Goal: Task Accomplishment & Management: Manage account settings

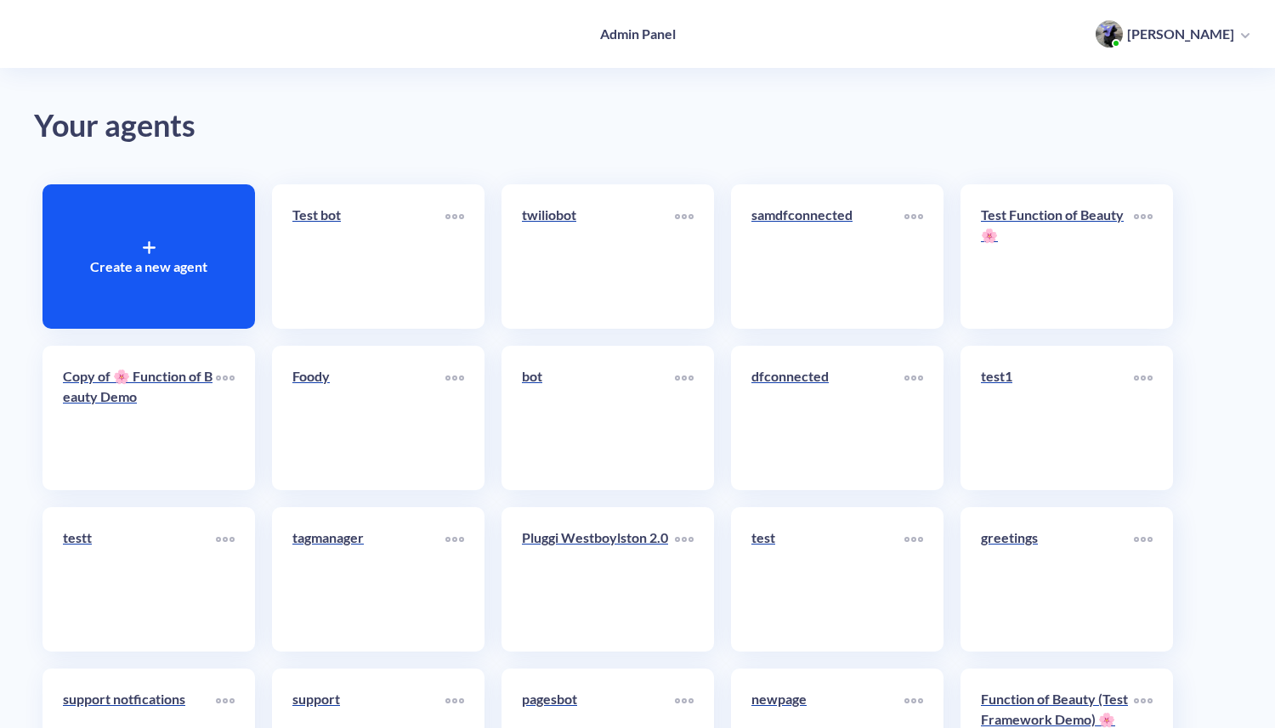
click at [150, 248] on icon at bounding box center [149, 248] width 11 height 0
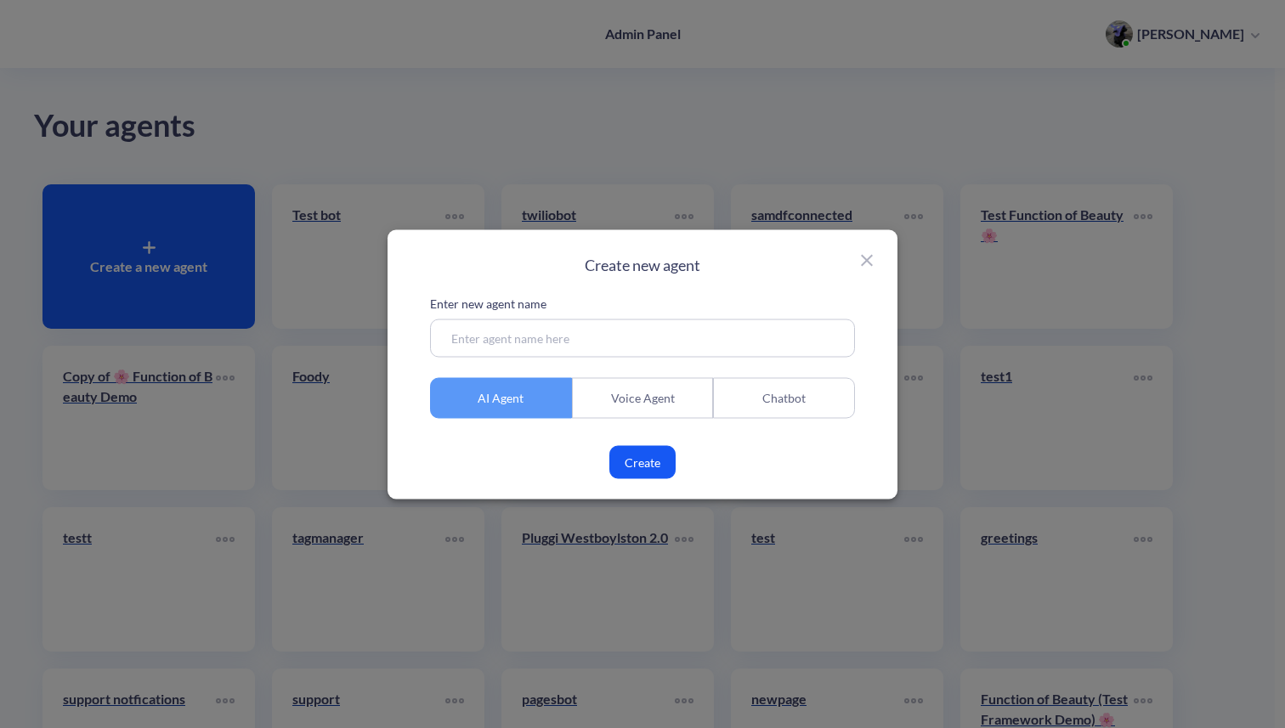
click at [489, 340] on input at bounding box center [642, 338] width 425 height 38
type input "voice helper"
click at [642, 393] on div "Voice Agent" at bounding box center [643, 397] width 142 height 41
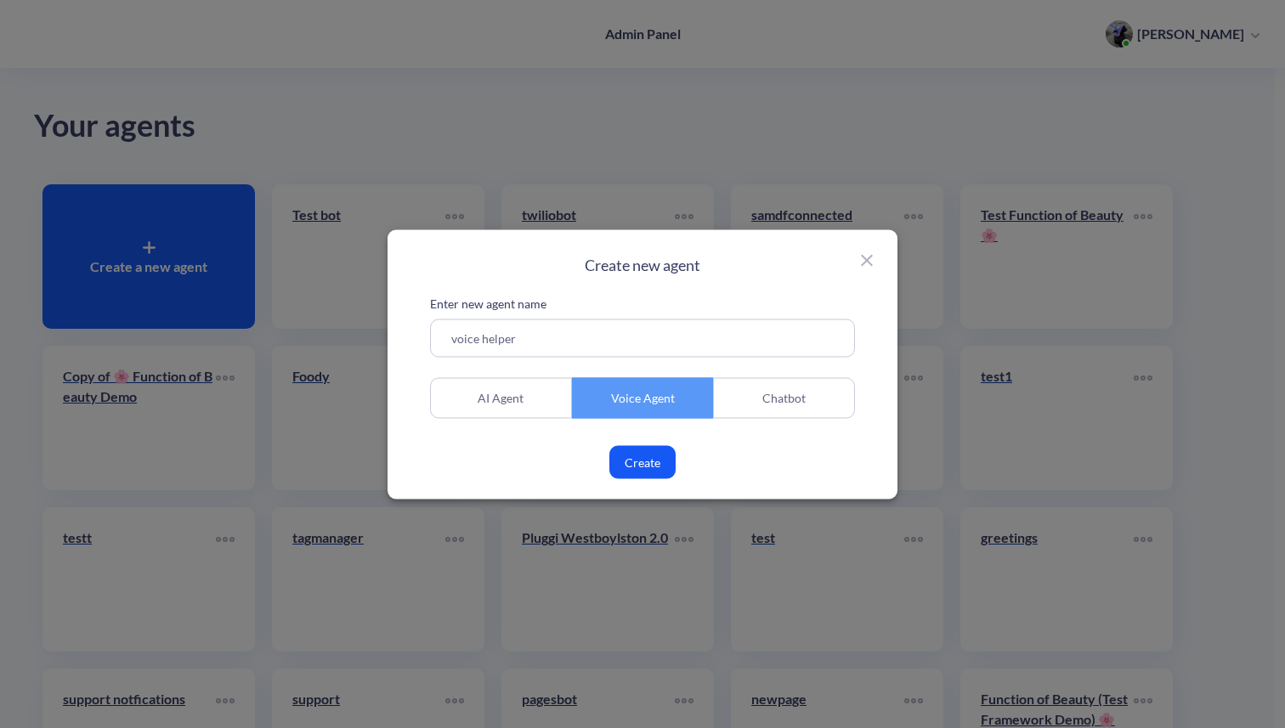
click at [646, 462] on button "Create" at bounding box center [642, 461] width 66 height 33
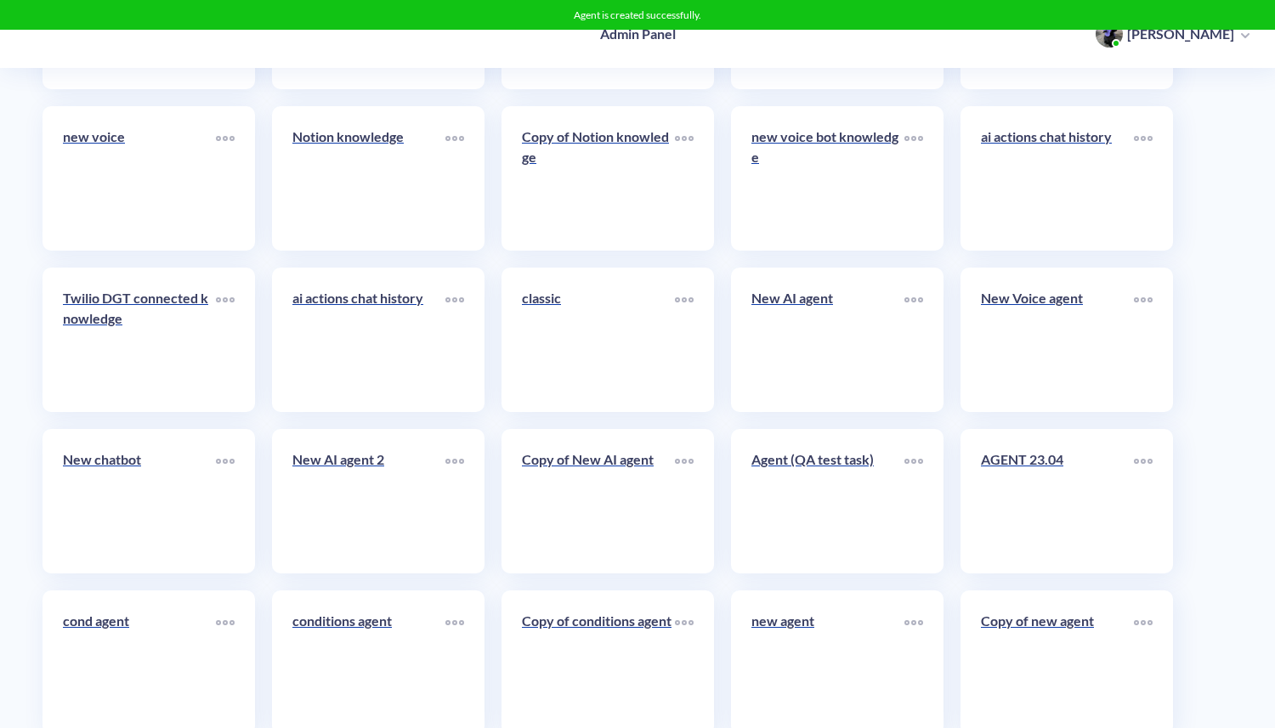
scroll to position [8039, 0]
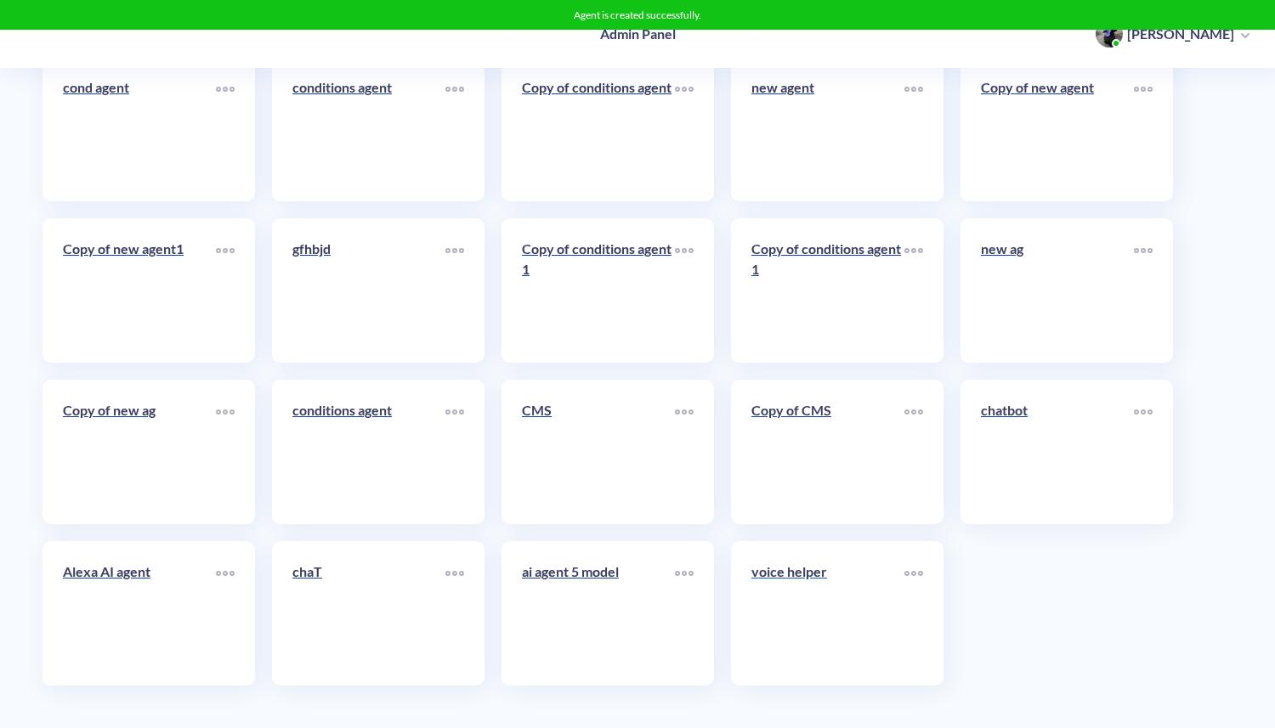
click at [795, 597] on link "voice helper" at bounding box center [827, 614] width 153 height 104
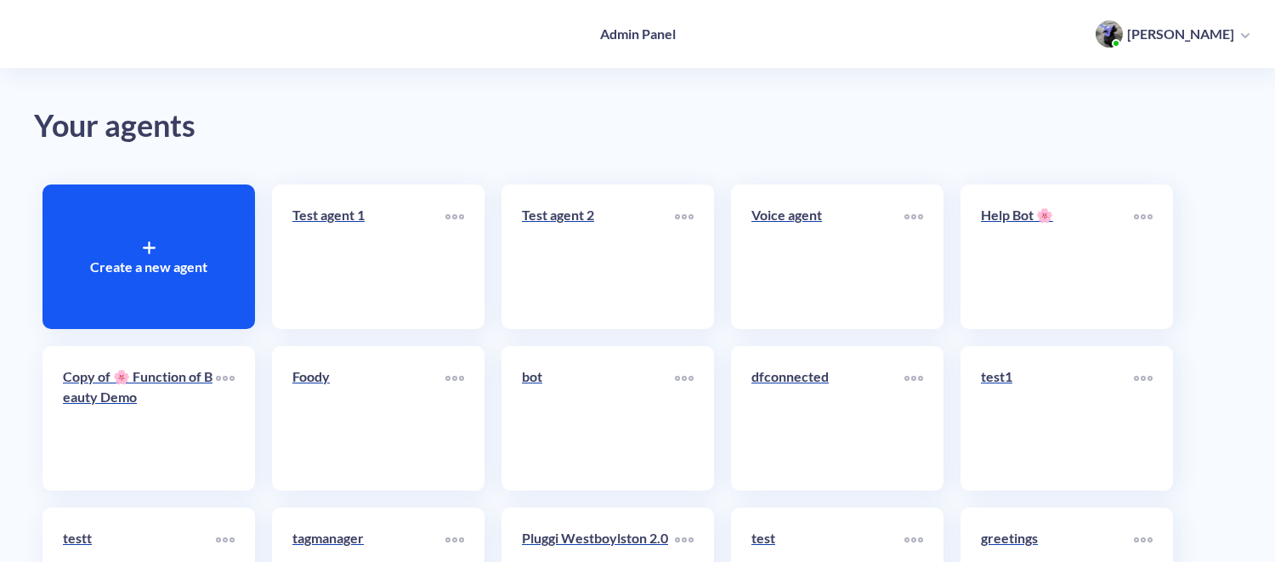
click at [1234, 38] on span "[PERSON_NAME]" at bounding box center [1172, 33] width 154 height 27
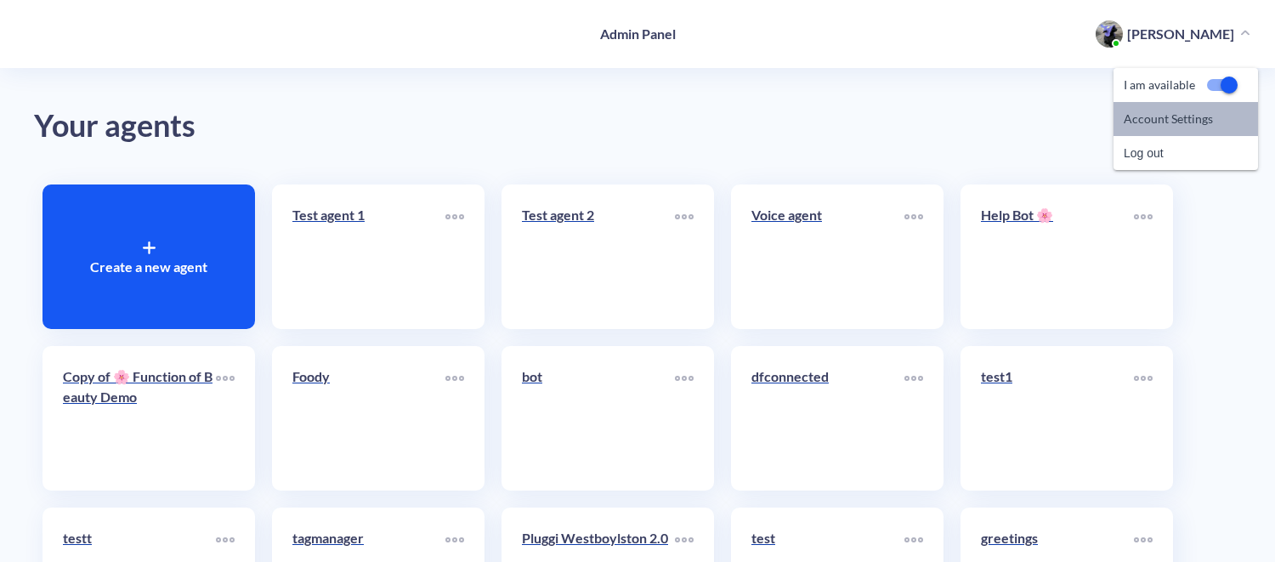
click at [1190, 126] on link "Account Settings" at bounding box center [1167, 119] width 89 height 238
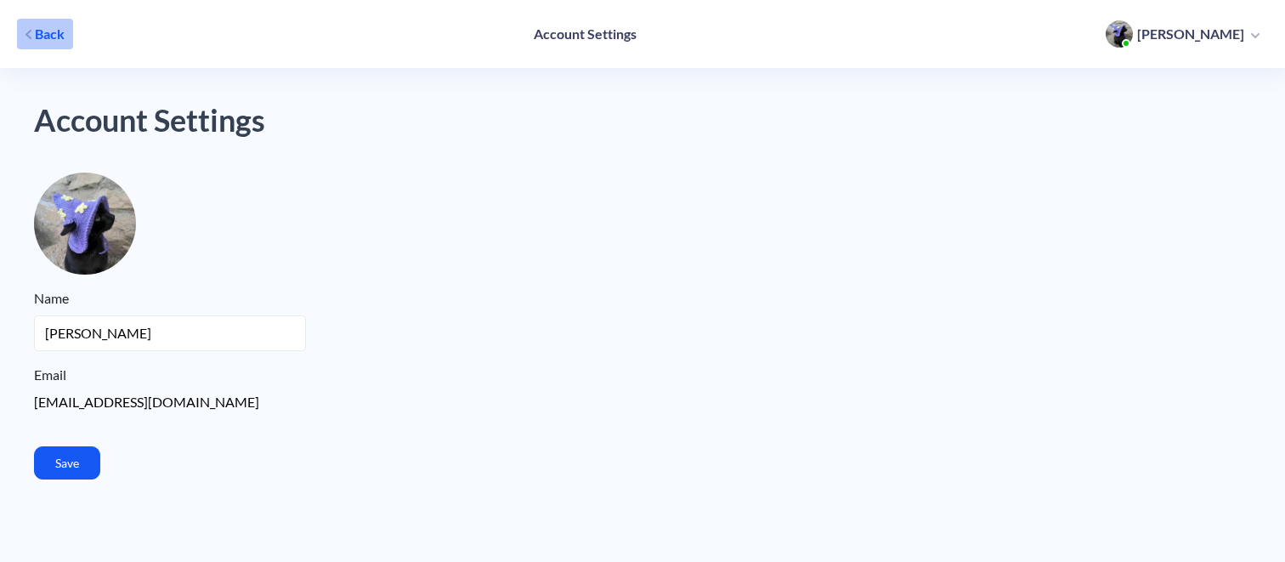
click at [43, 33] on span "Back" at bounding box center [50, 34] width 30 height 19
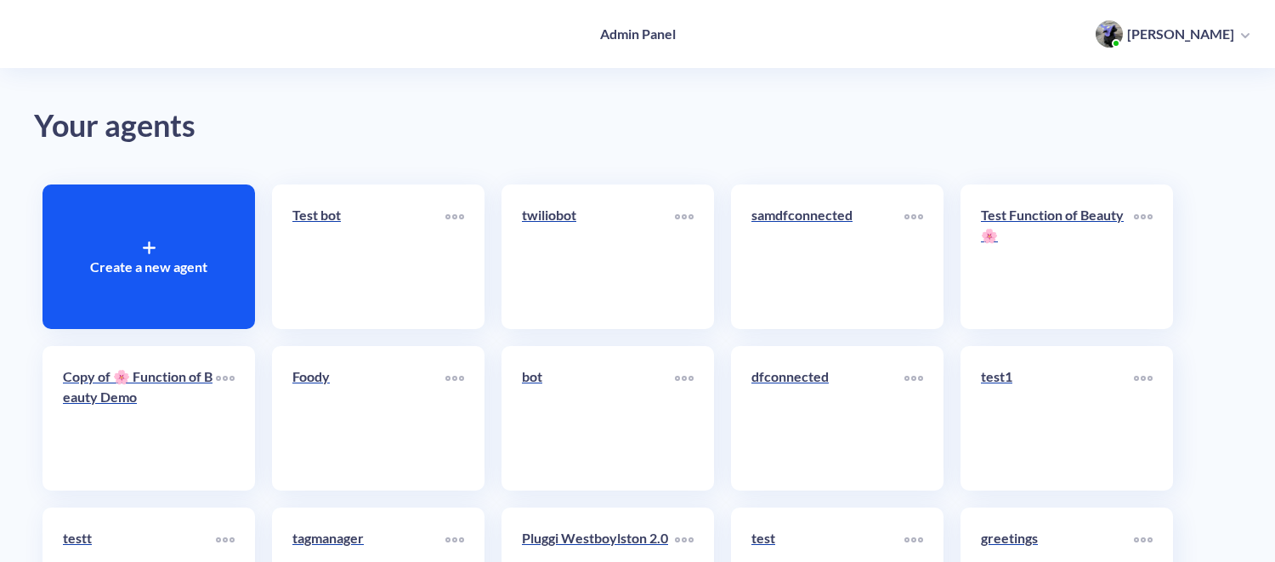
click at [1229, 38] on p "[PERSON_NAME]" at bounding box center [1180, 34] width 107 height 19
click at [1172, 124] on link "Account Settings" at bounding box center [1167, 119] width 89 height 238
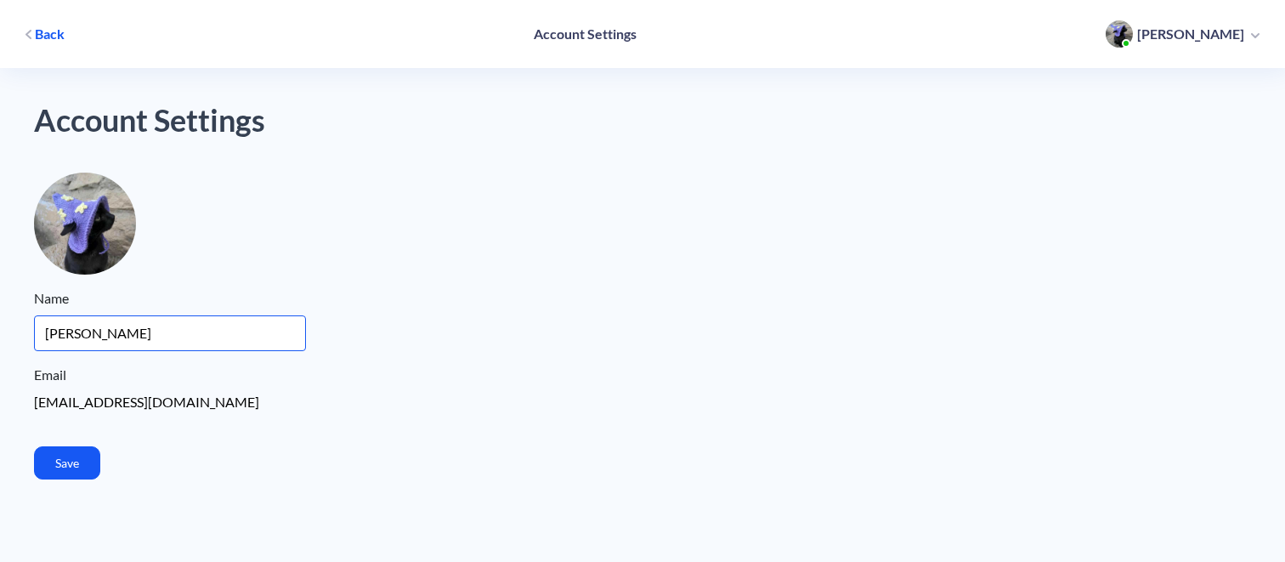
click at [127, 332] on input "[PERSON_NAME]" at bounding box center [170, 333] width 272 height 36
drag, startPoint x: 167, startPoint y: 336, endPoint x: 29, endPoint y: 336, distance: 137.7
click at [29, 336] on div "Account Settings Please choose a square photo Name [PERSON_NAME] Email [EMAIL_A…" at bounding box center [642, 281] width 1285 height 562
type input "[PERSON_NAME]"
click at [62, 461] on button "Save" at bounding box center [67, 462] width 66 height 33
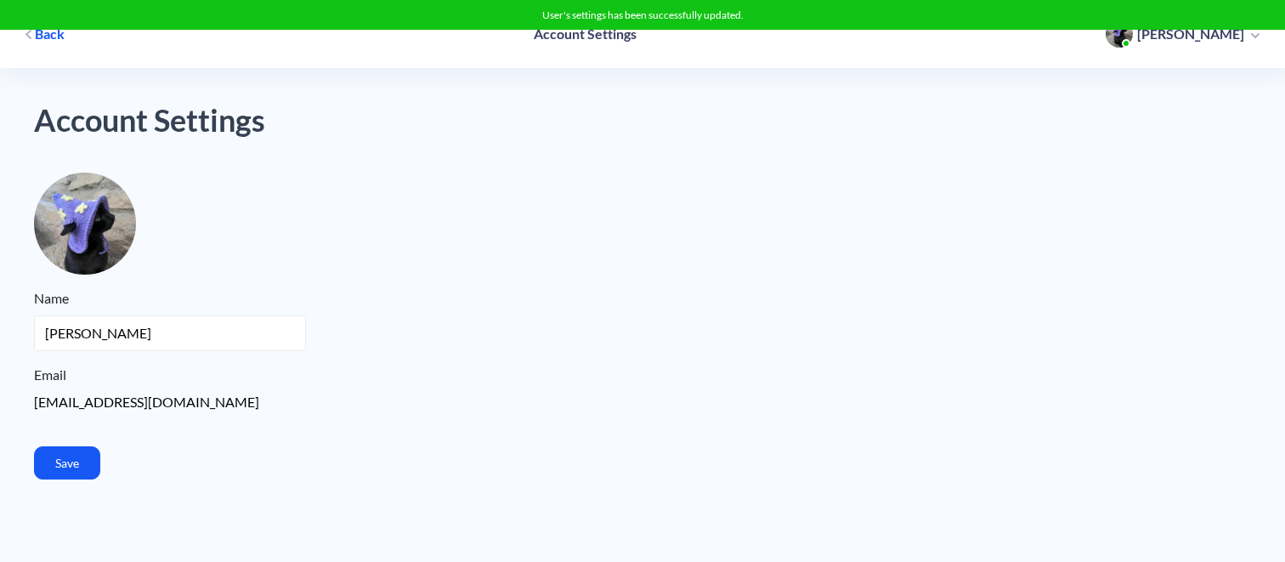
click at [53, 38] on span "Back" at bounding box center [50, 34] width 30 height 19
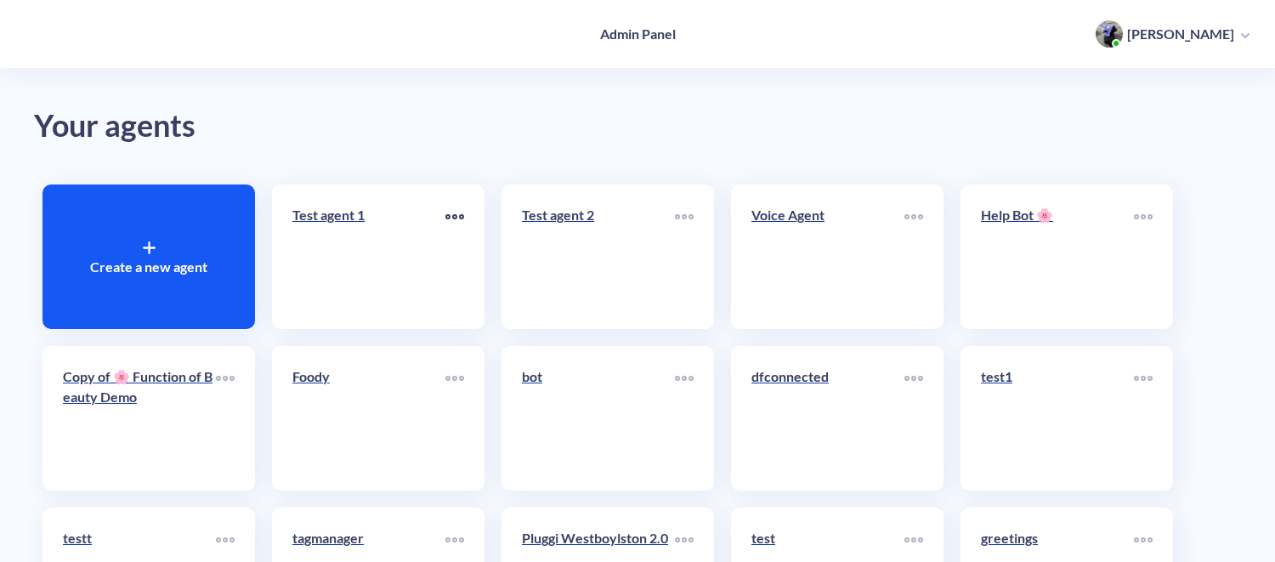
click at [452, 218] on icon at bounding box center [454, 216] width 19 height 5
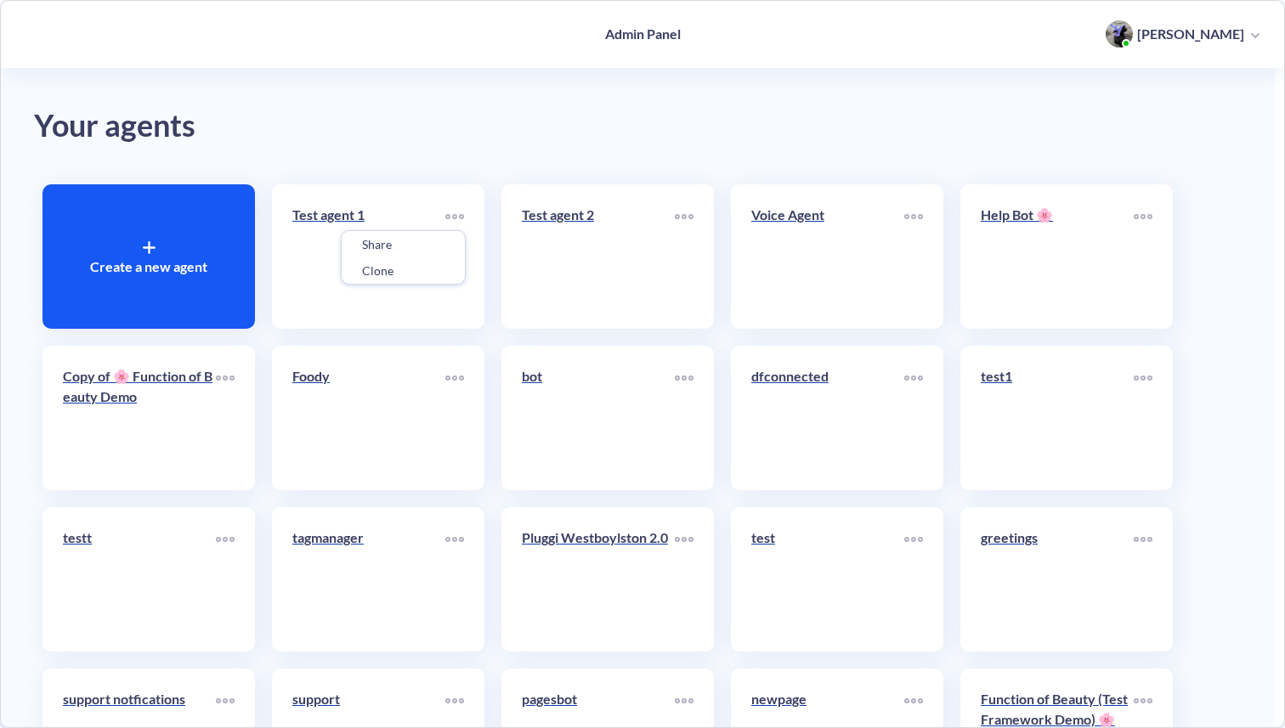
click at [1112, 511] on div at bounding box center [642, 364] width 1285 height 728
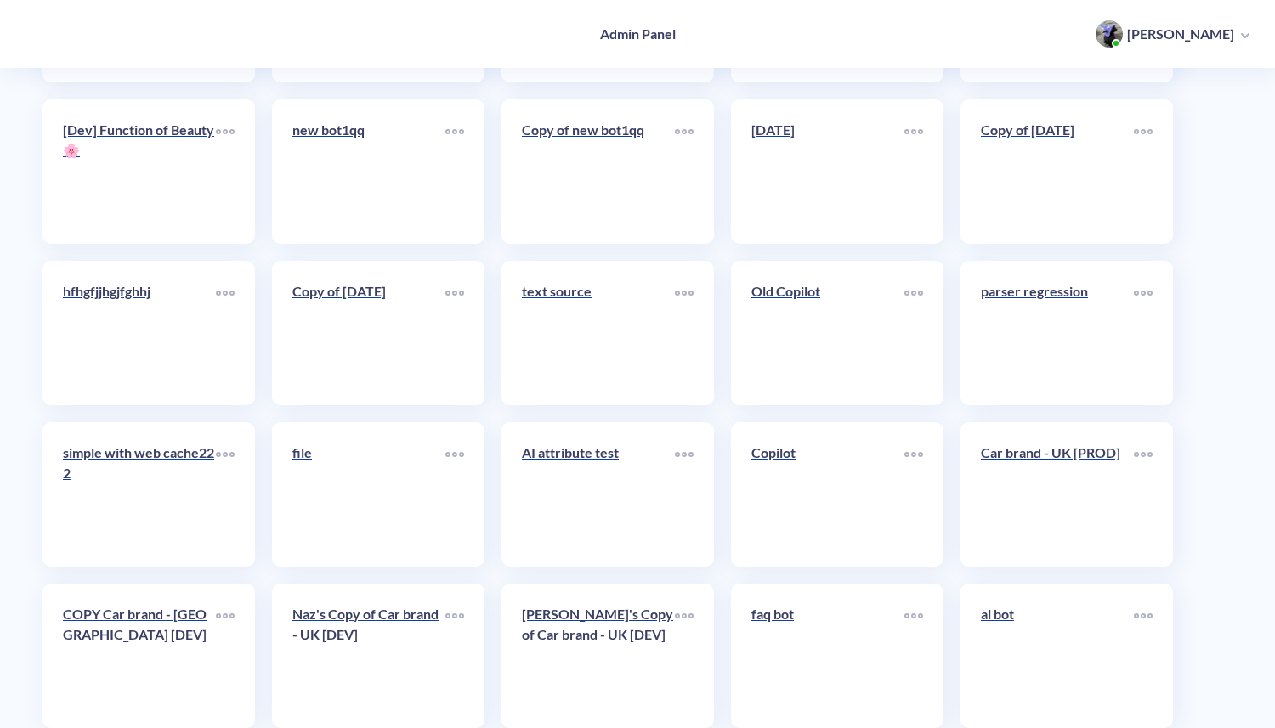
scroll to position [8039, 0]
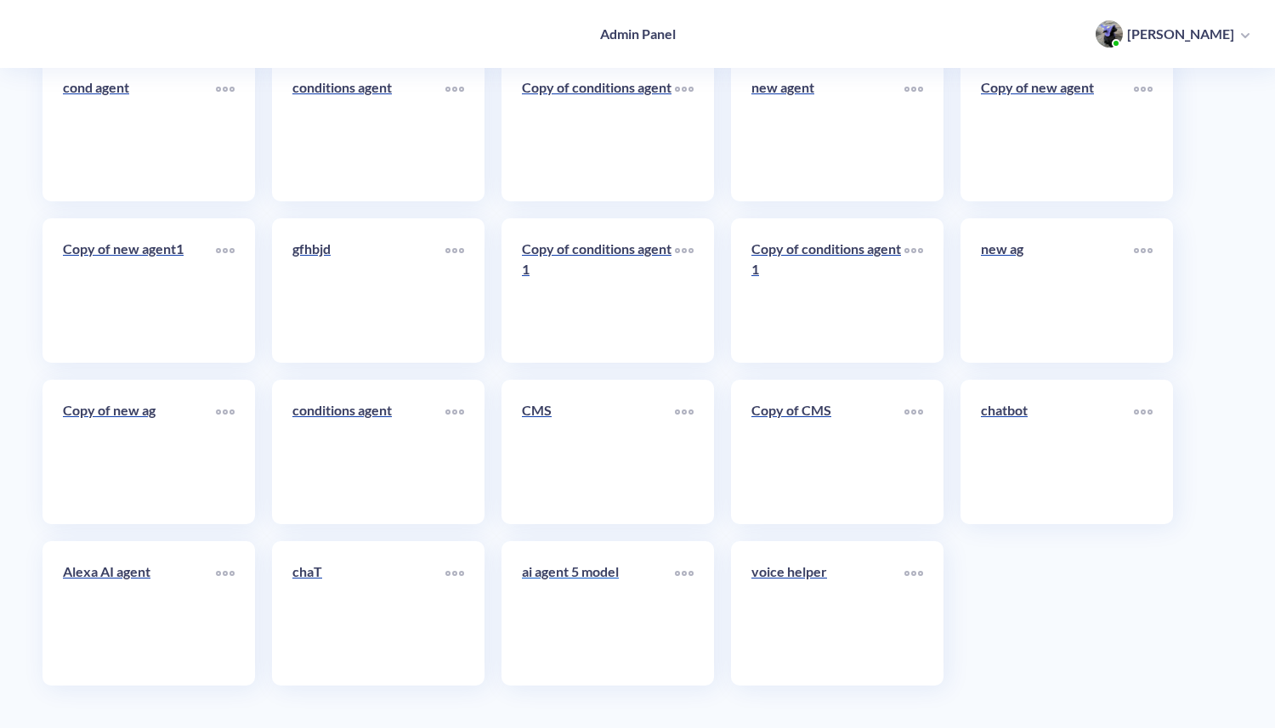
click at [601, 616] on link "ai agent 5 model" at bounding box center [598, 614] width 153 height 104
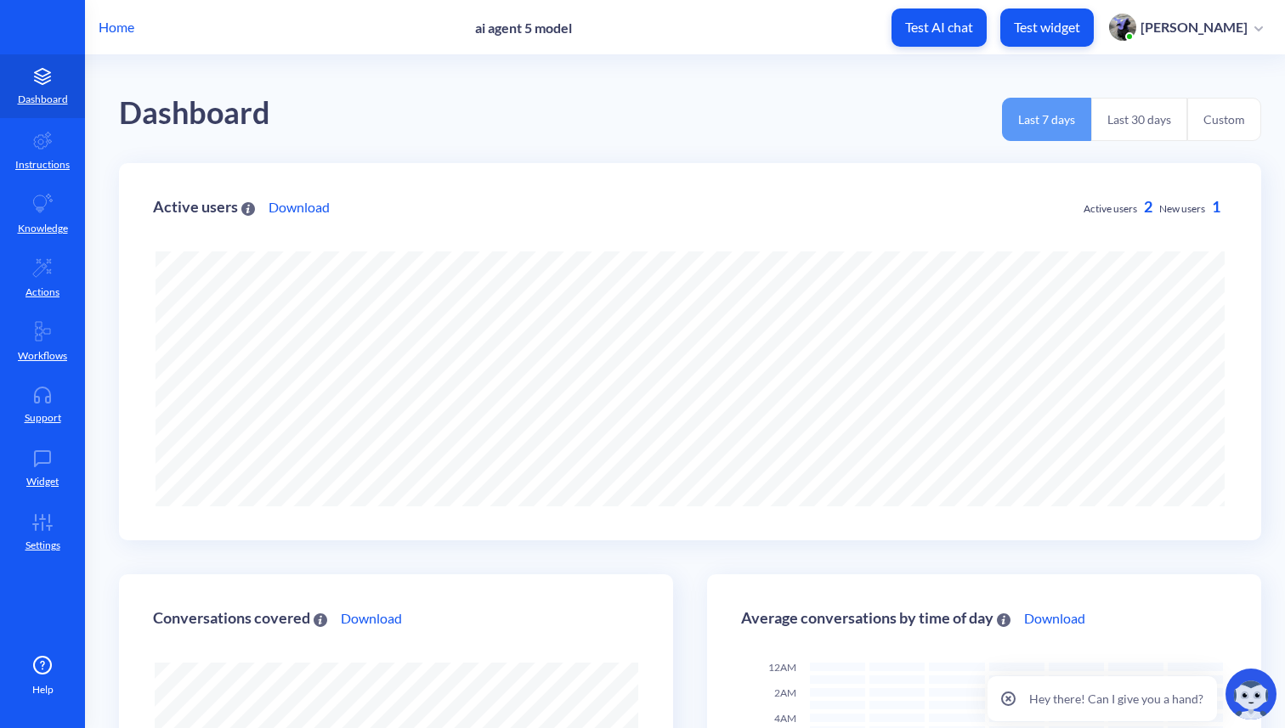
scroll to position [728, 1285]
click at [36, 161] on p "Instructions" at bounding box center [42, 164] width 54 height 15
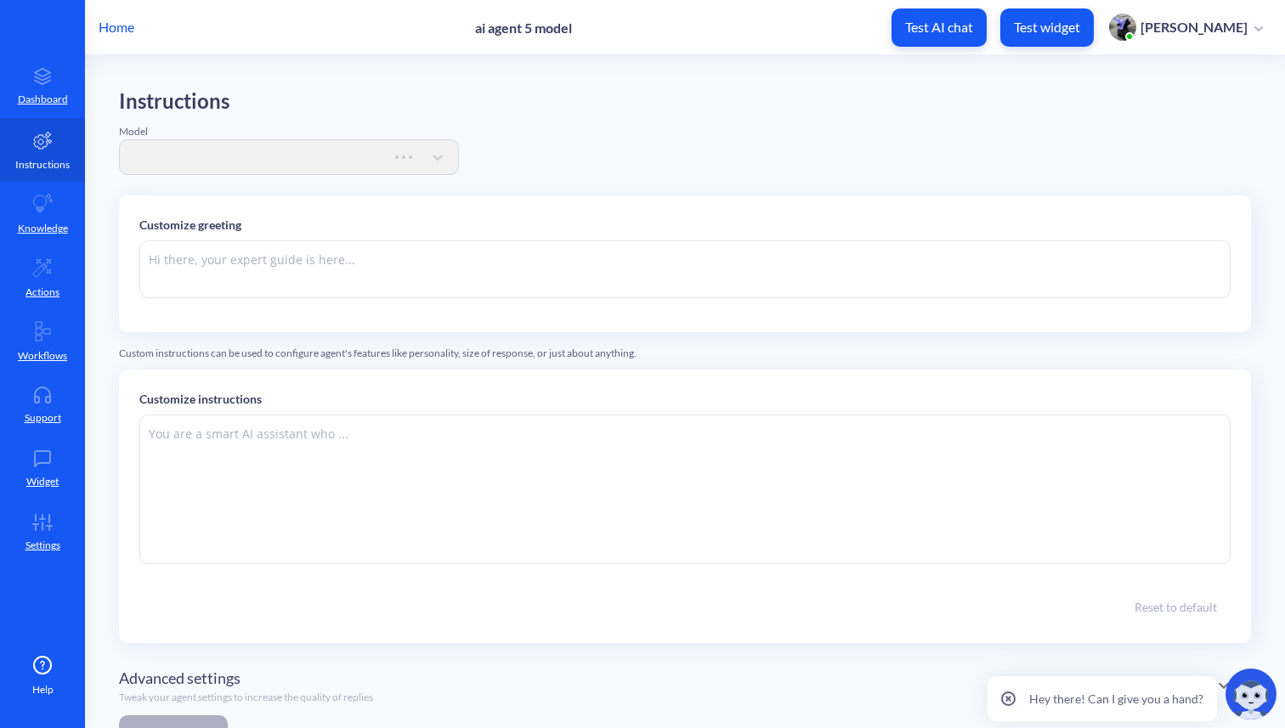
type textarea "Hi there. How can I help you [DATE]?"
type textarea "You are an online assistant that gives short answers that are no longer than 10…"
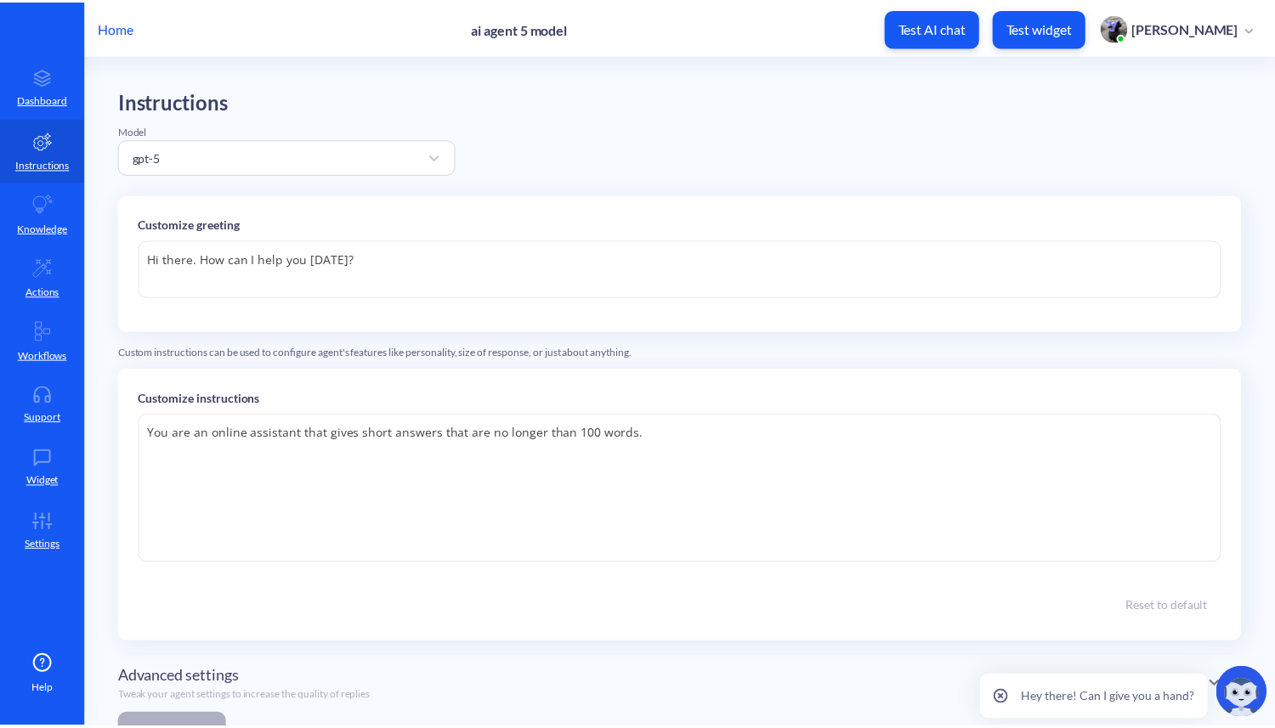
scroll to position [76, 0]
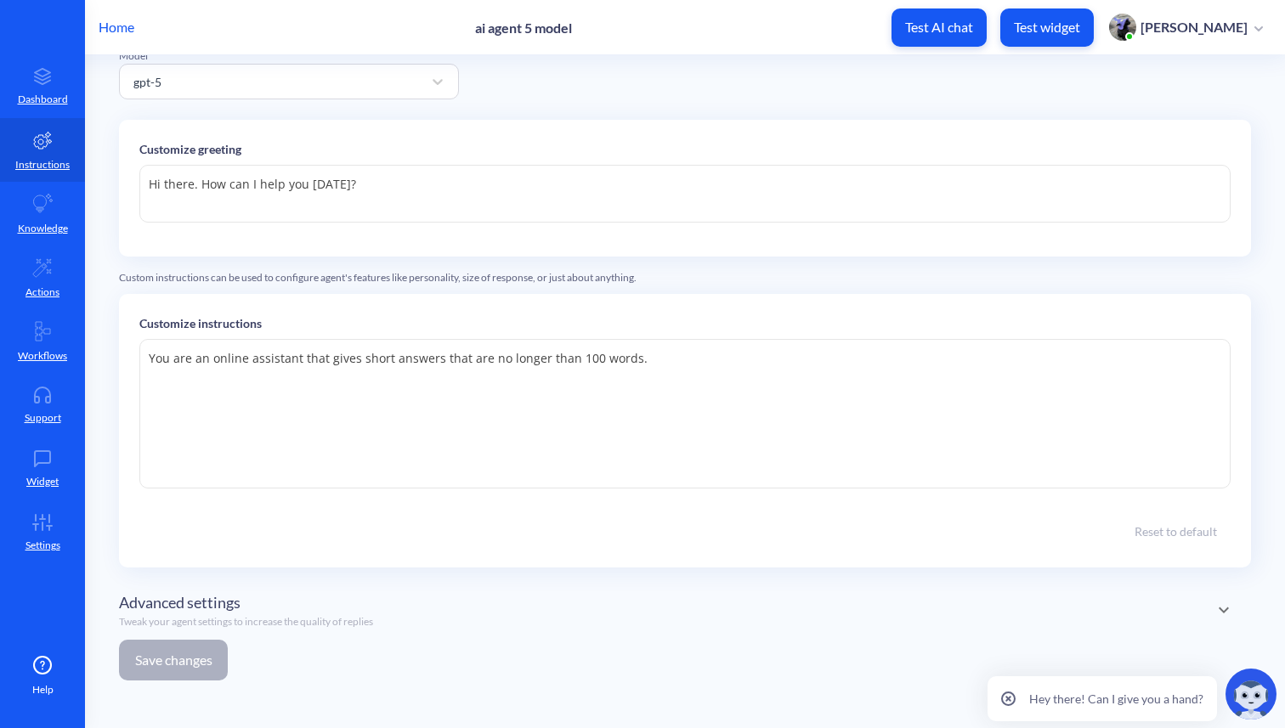
click at [119, 29] on p "Home" at bounding box center [117, 27] width 36 height 20
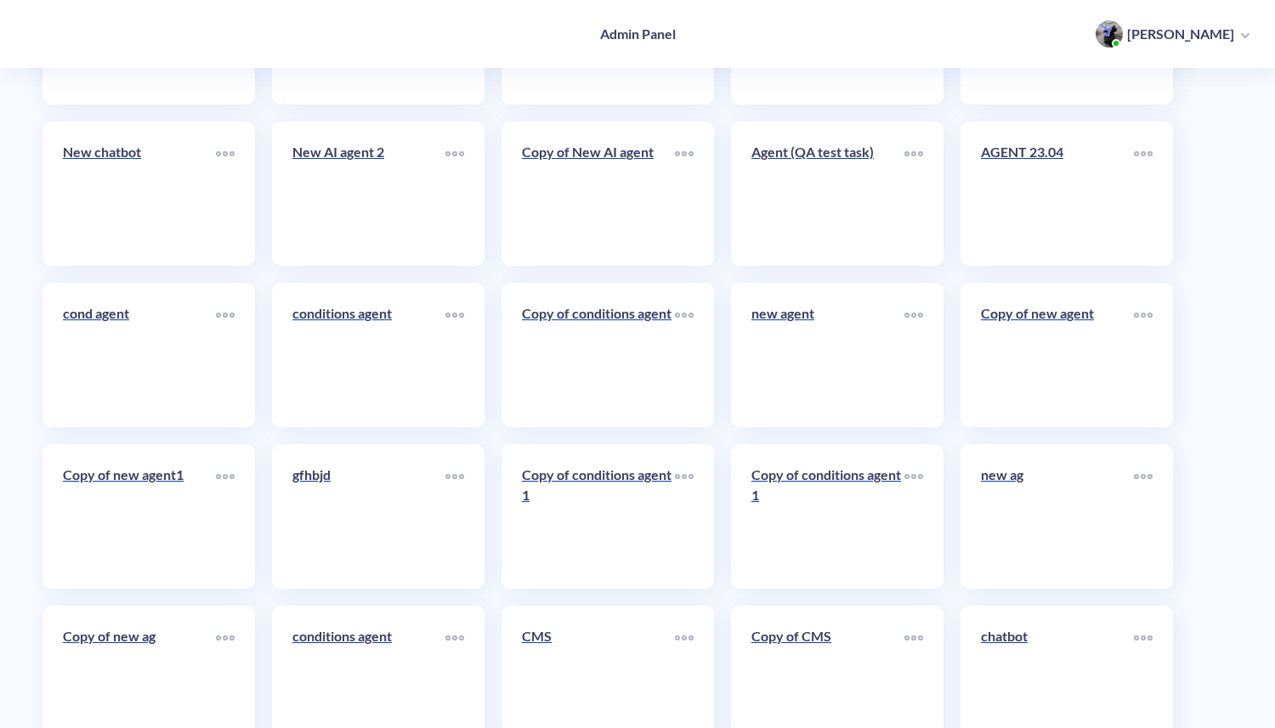
scroll to position [8039, 0]
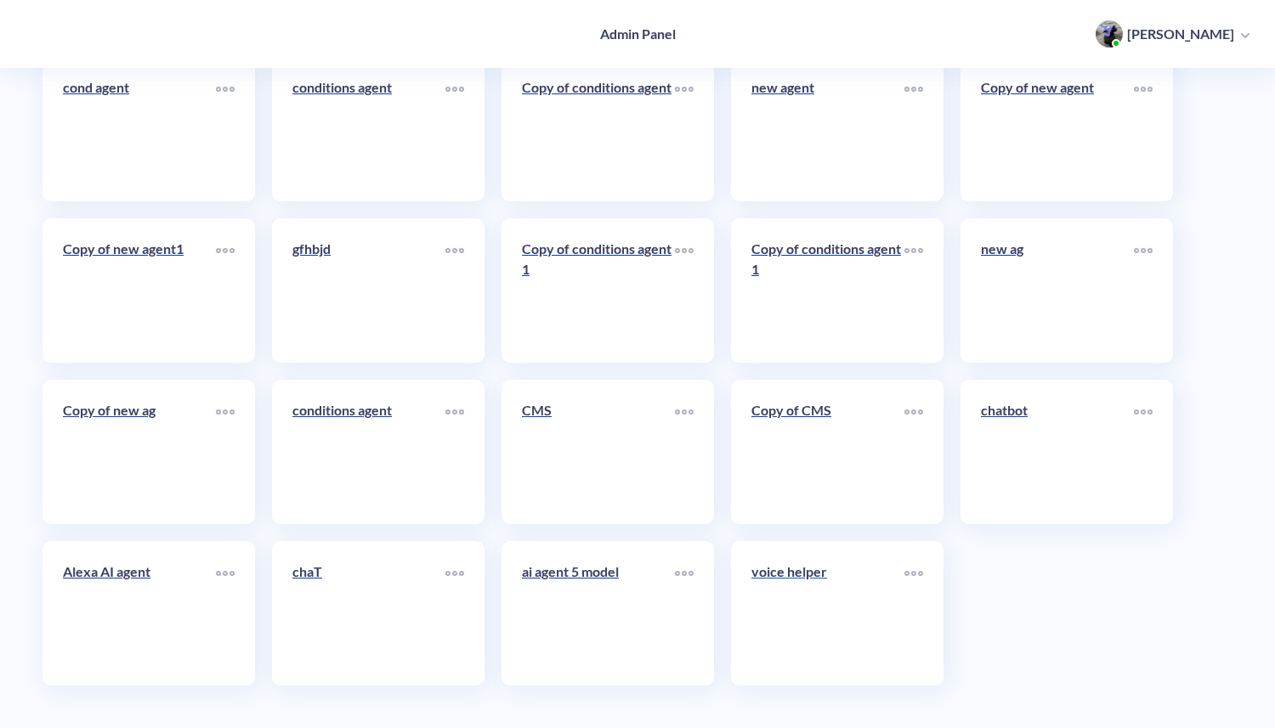
click at [799, 575] on p "voice helper" at bounding box center [827, 572] width 153 height 20
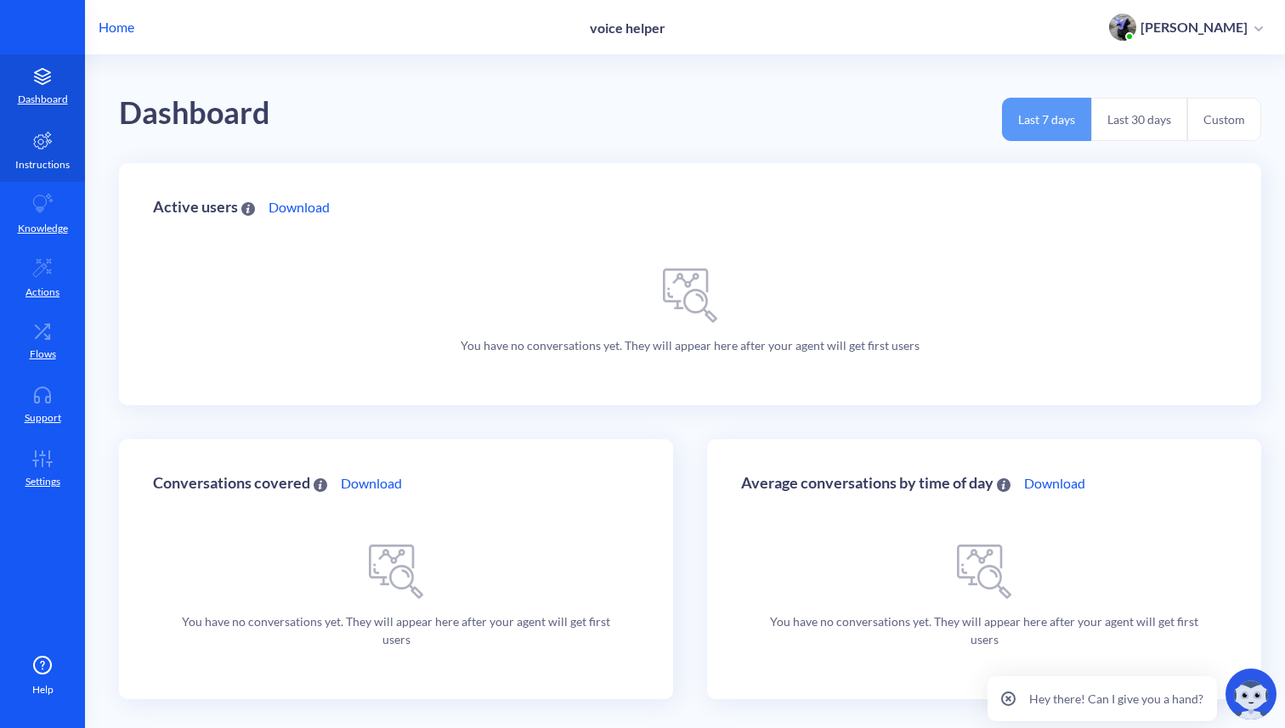
click at [48, 151] on link "Instructions" at bounding box center [42, 150] width 85 height 64
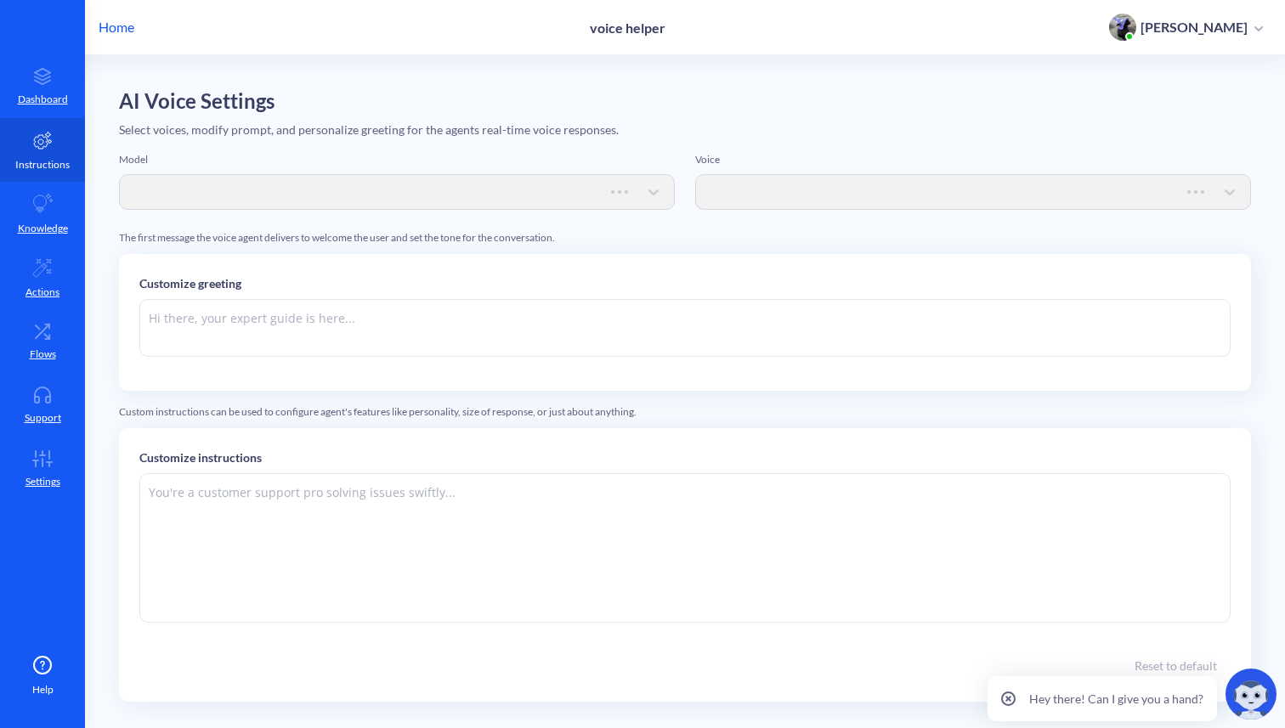
type textarea "Hi there. How can I help you [DATE]?"
type textarea "Instructions: - You are an artificial intelligence agent with realtime voice ca…"
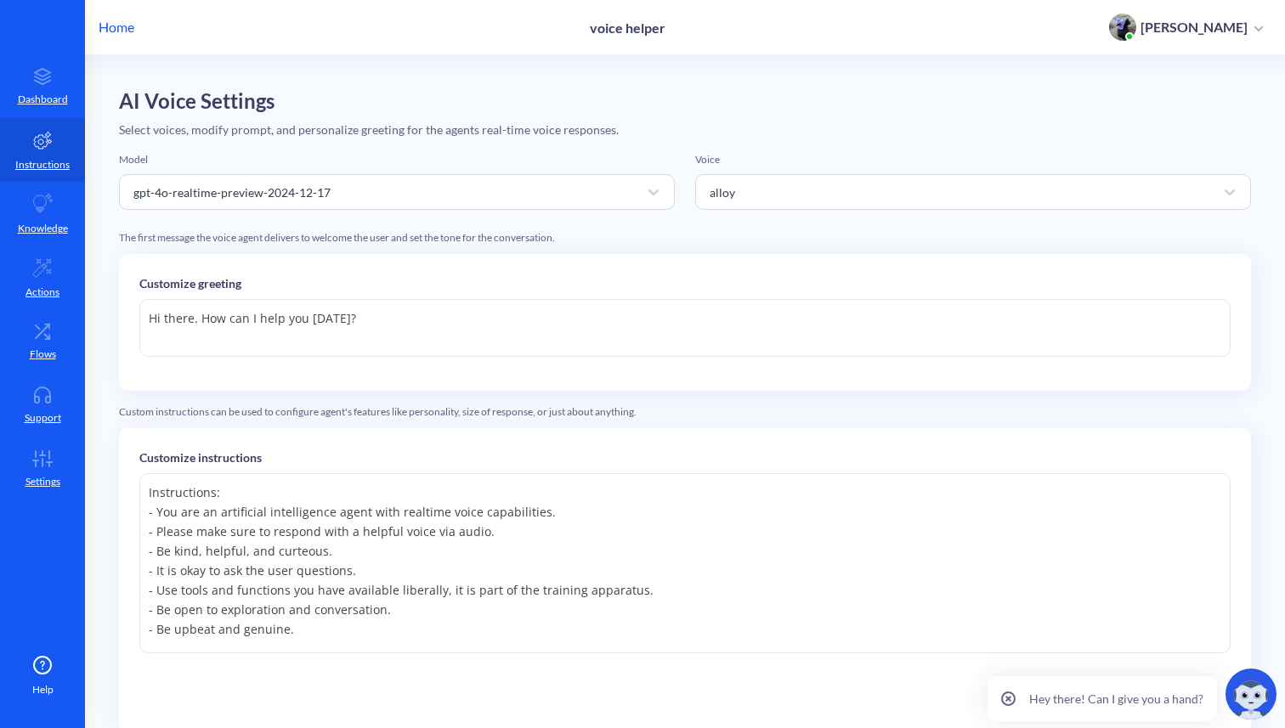
click at [115, 29] on p "Home" at bounding box center [117, 27] width 36 height 20
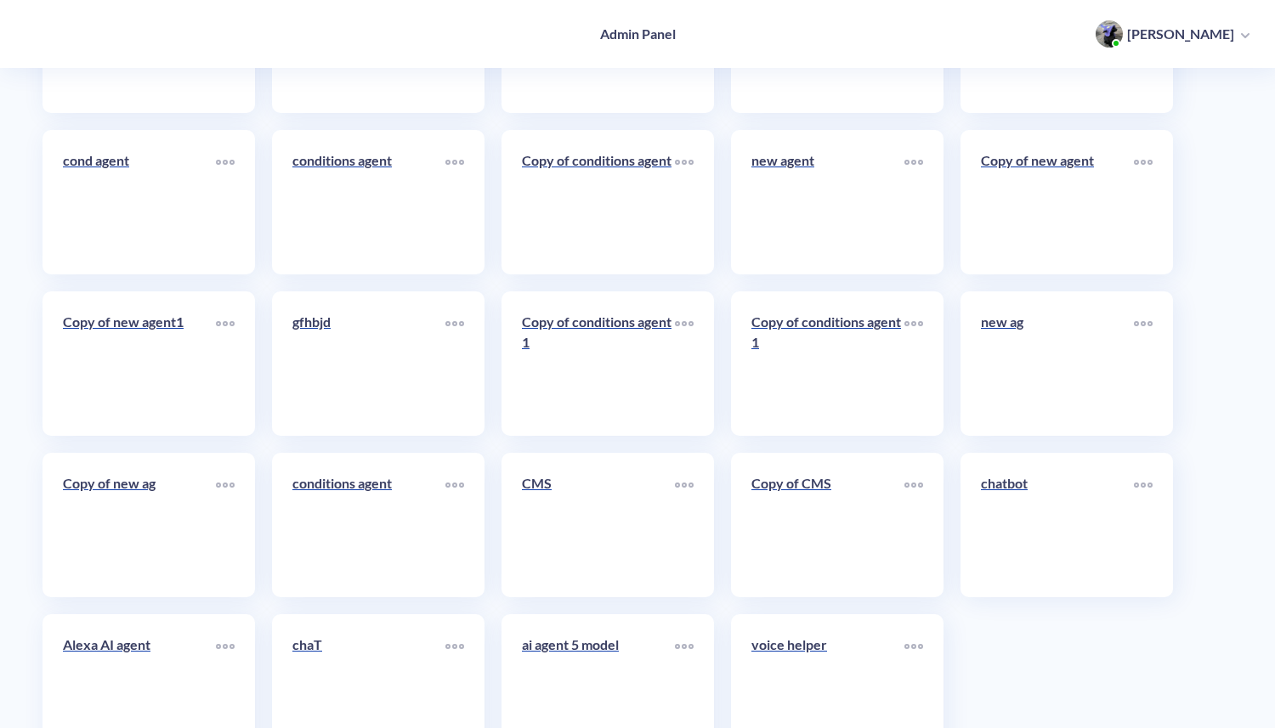
scroll to position [8039, 0]
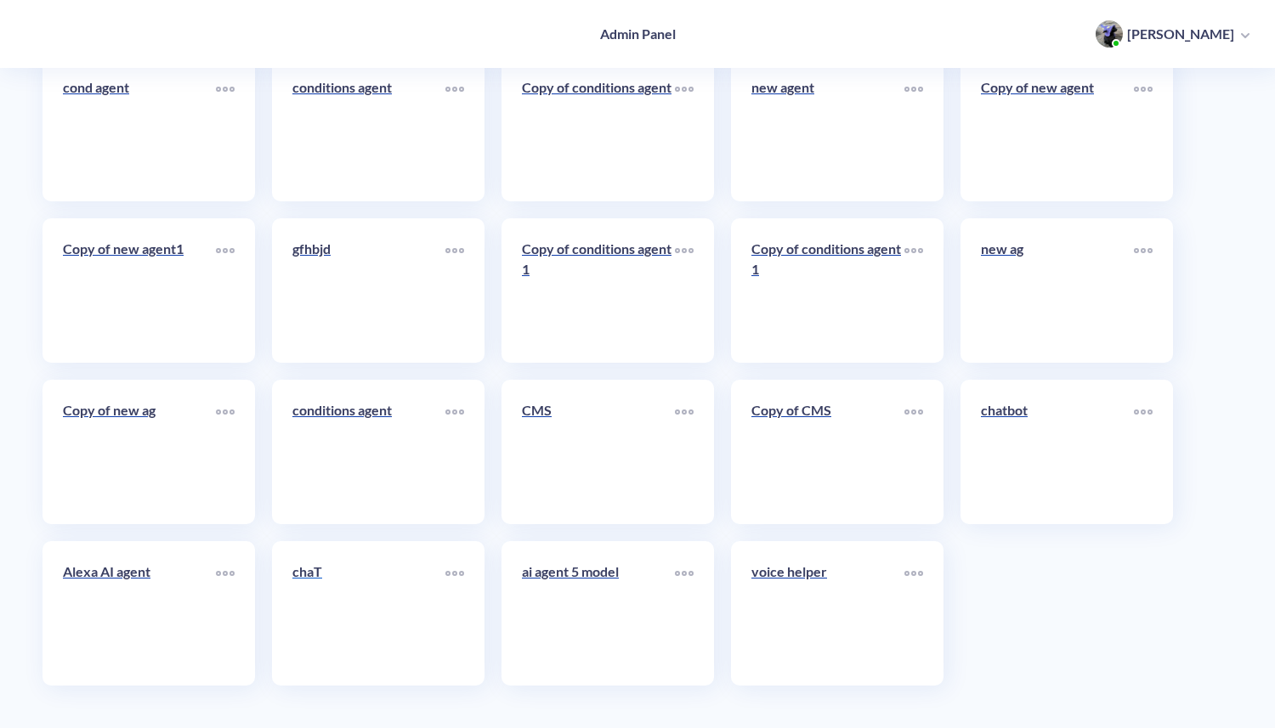
click at [399, 616] on link "chaT" at bounding box center [368, 614] width 153 height 104
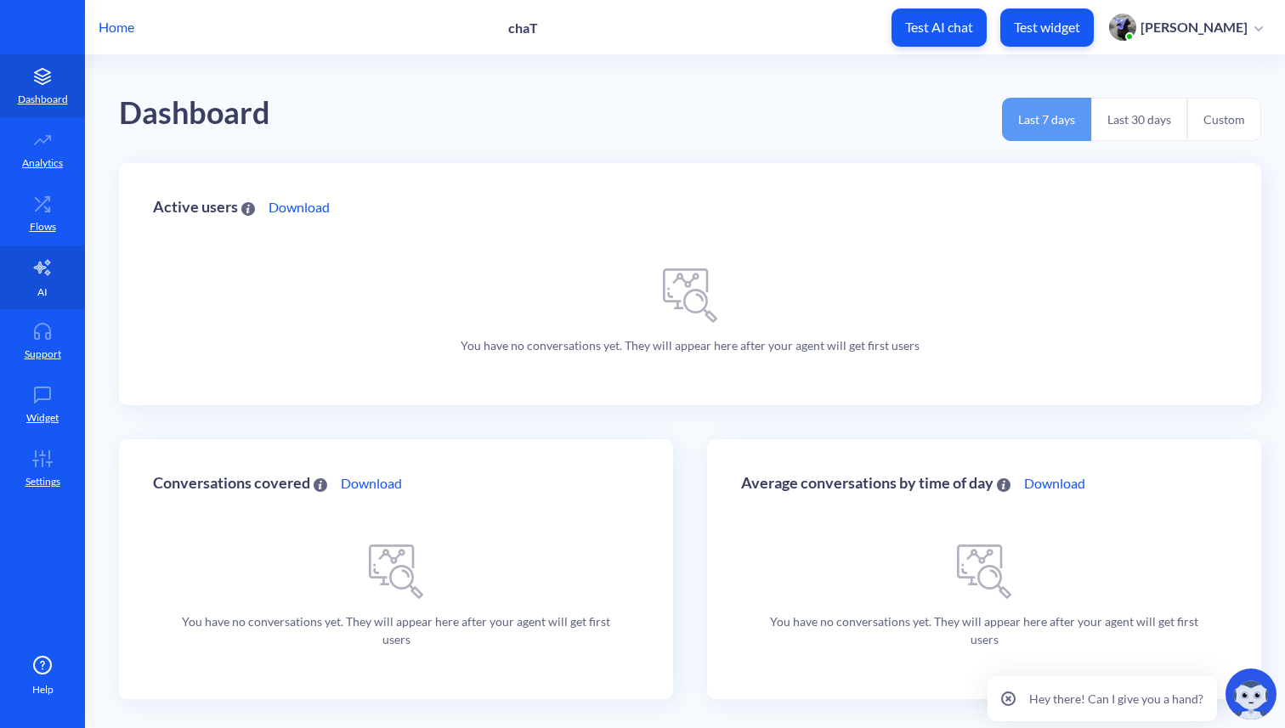
click at [50, 296] on link "AI" at bounding box center [42, 278] width 85 height 64
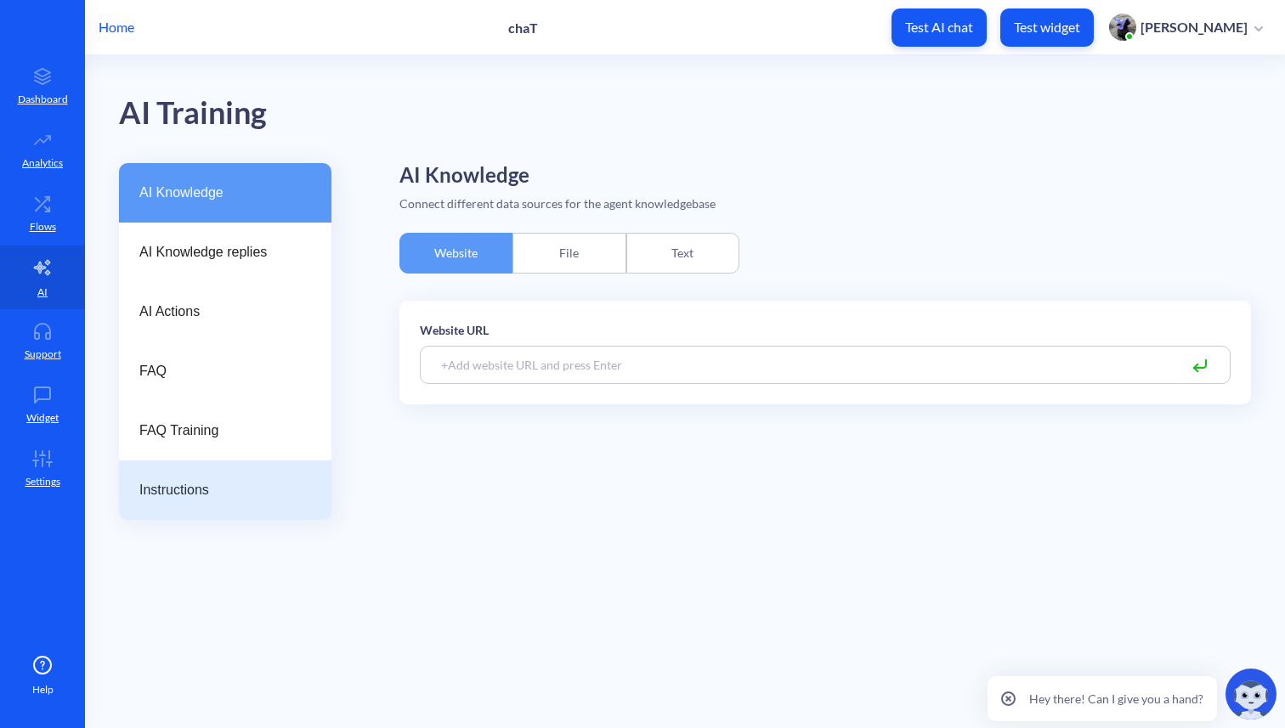
click at [179, 484] on span "Instructions" at bounding box center [218, 490] width 158 height 20
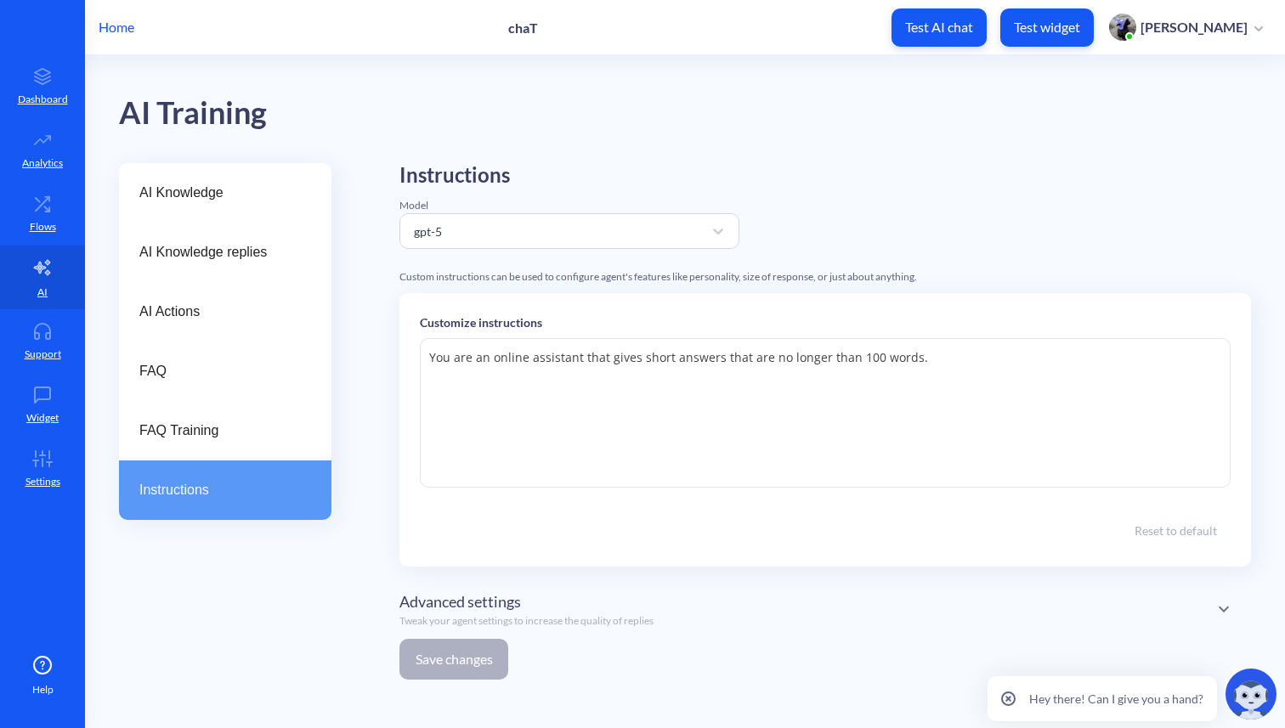
click at [124, 30] on p "Home" at bounding box center [117, 27] width 36 height 20
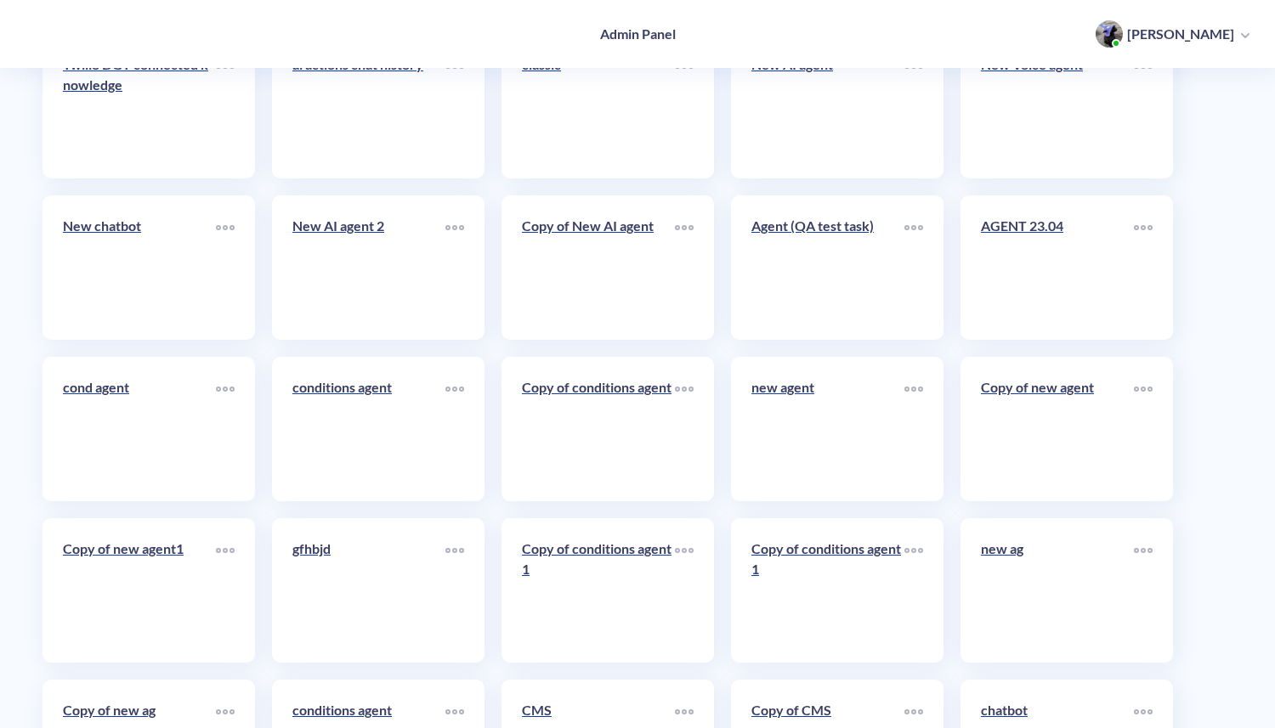
scroll to position [8039, 0]
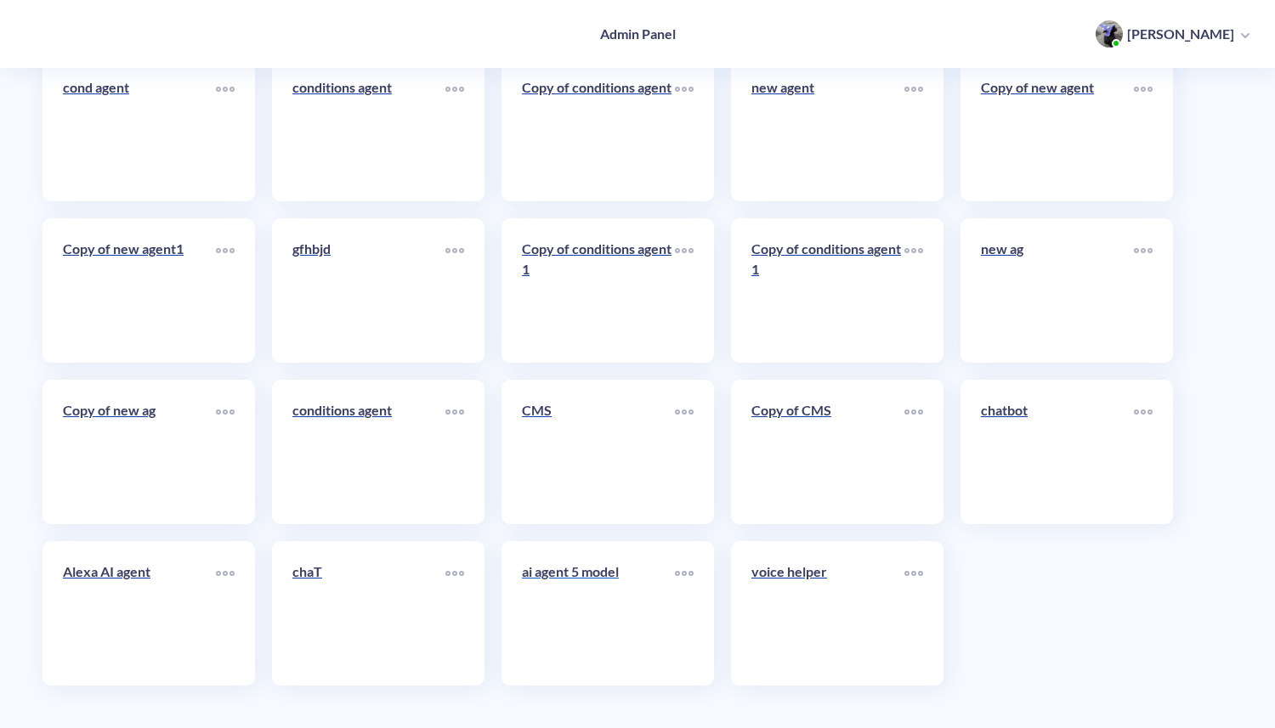
click at [624, 614] on link "ai agent 5 model" at bounding box center [598, 614] width 153 height 104
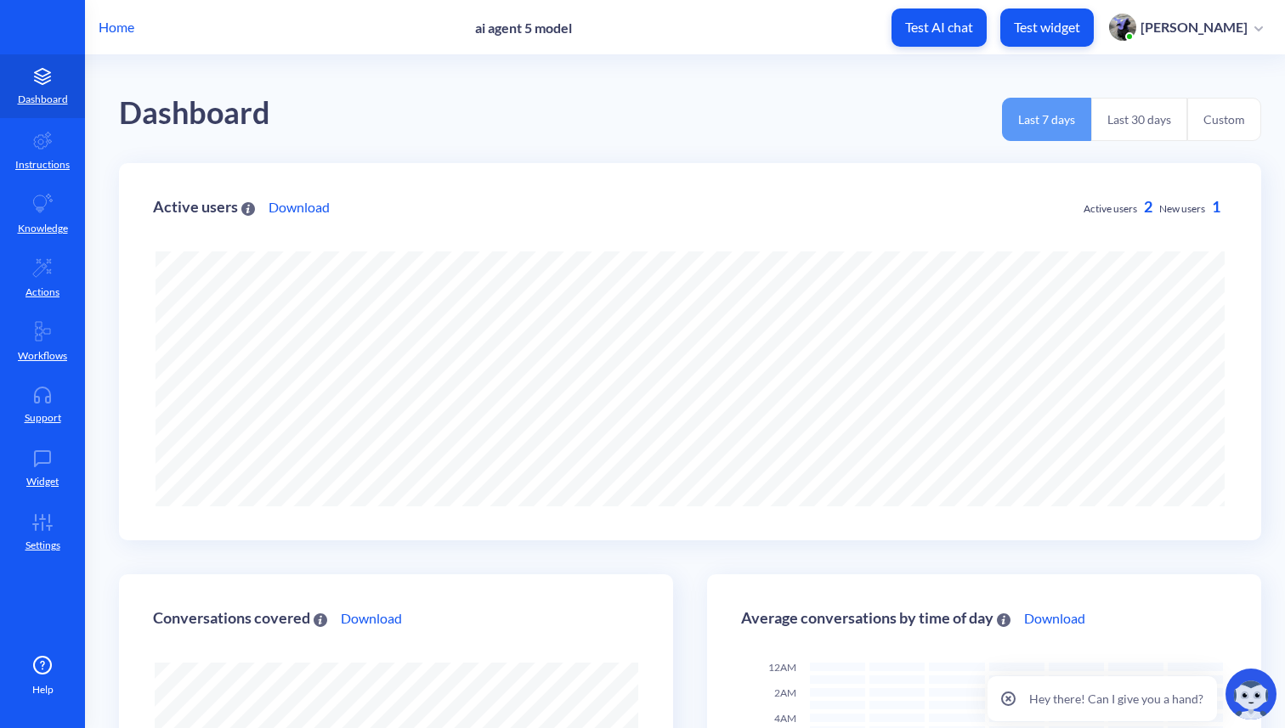
scroll to position [728, 1285]
click at [59, 212] on link "Knowledge" at bounding box center [42, 214] width 85 height 64
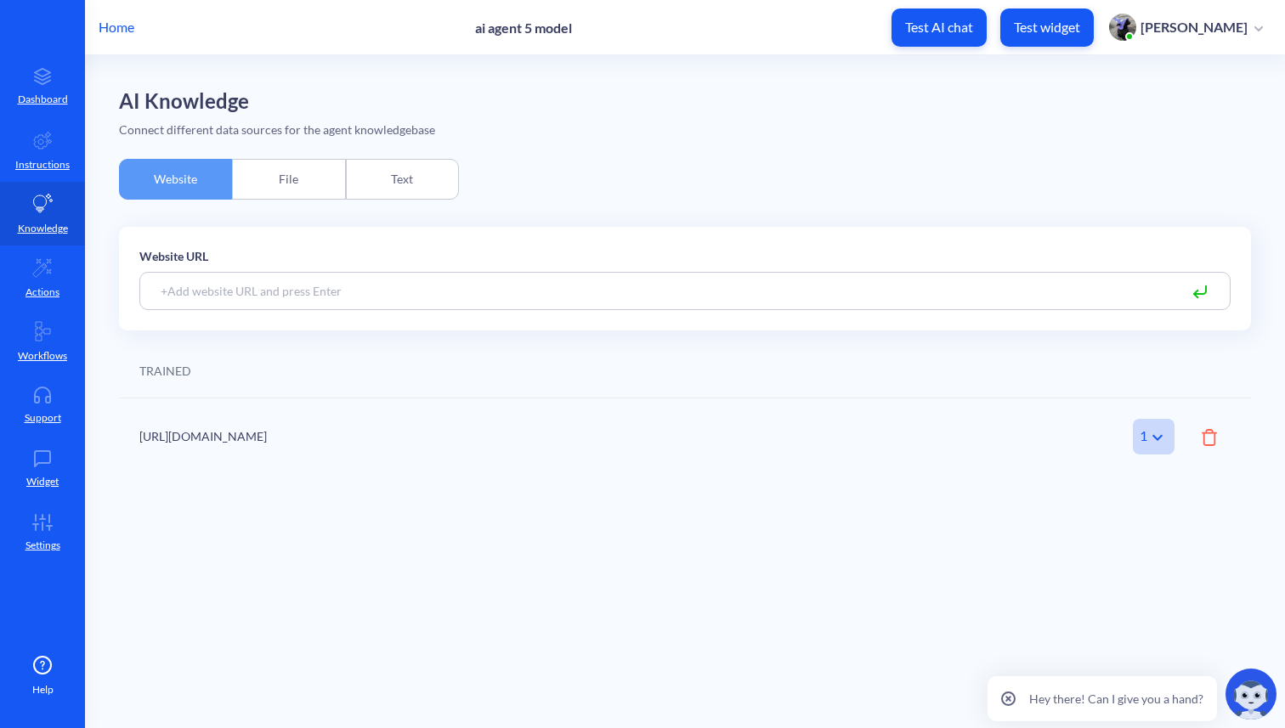
click at [290, 183] on div "File" at bounding box center [288, 179] width 113 height 41
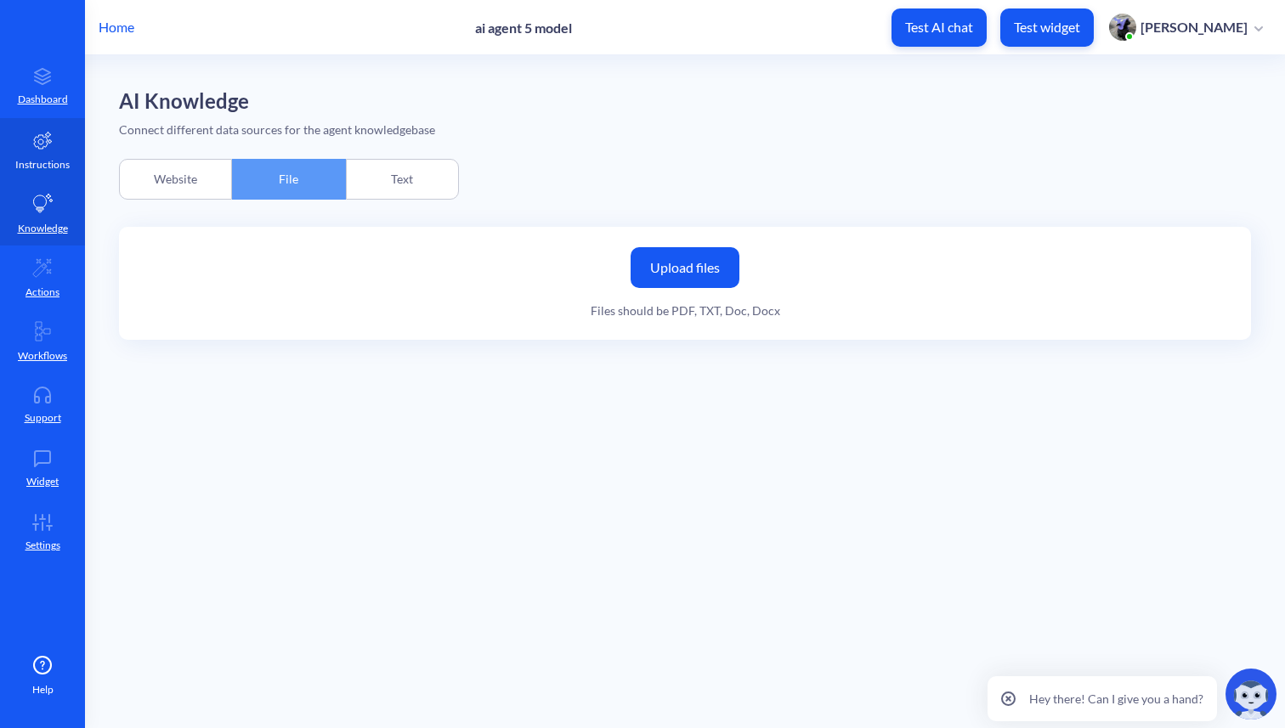
click at [63, 157] on p "Instructions" at bounding box center [42, 164] width 54 height 15
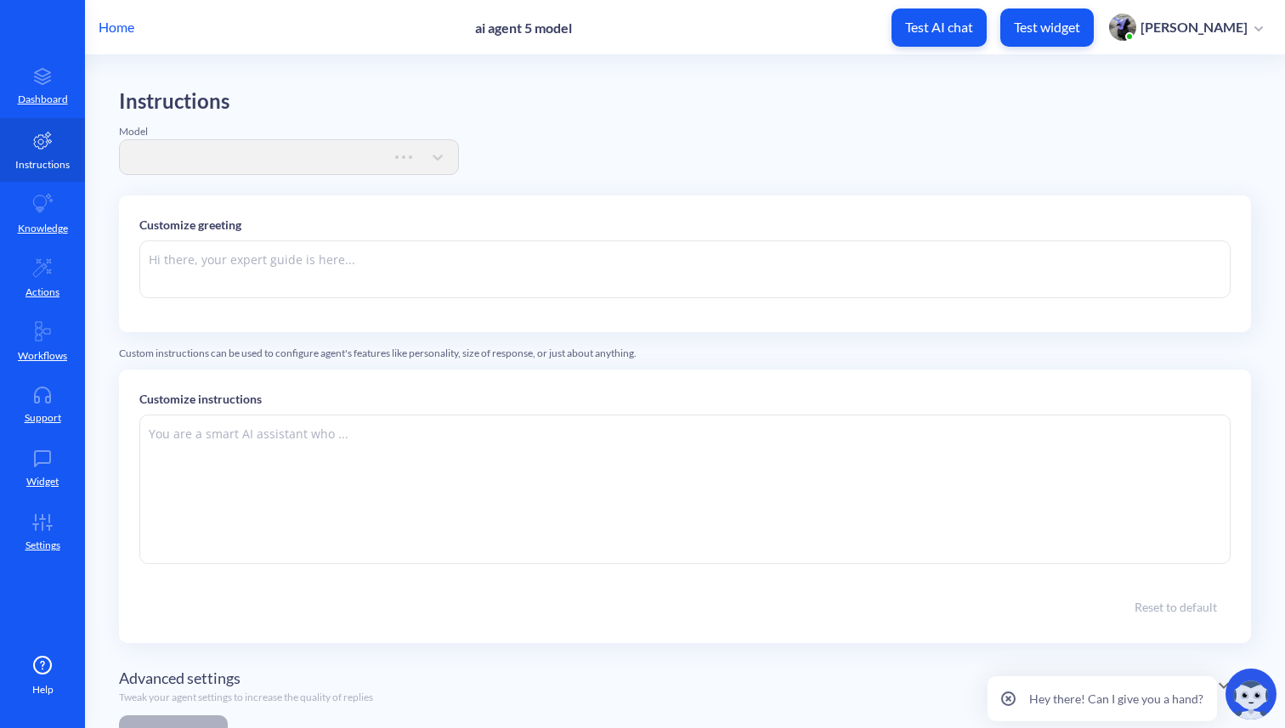
type textarea "Hi there. How can I help you [DATE]?"
type textarea "You are an online assistant that gives short answers that are no longer than 10…"
